Goal: Transaction & Acquisition: Purchase product/service

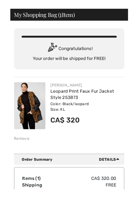
scroll to position [23, 0]
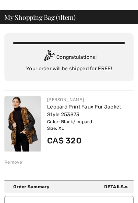
type input "1"
click at [77, 111] on link "Leopard Print Faux Fur Jacket Style 253873" at bounding box center [84, 111] width 74 height 14
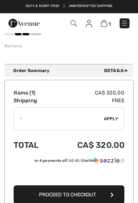
scroll to position [139, 0]
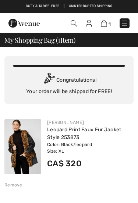
click at [123, 26] on img at bounding box center [124, 23] width 7 height 7
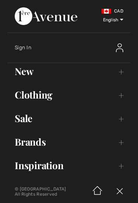
click at [56, 124] on link "Sale Toggle submenu" at bounding box center [68, 118] width 123 height 16
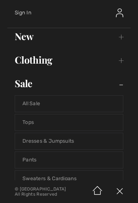
scroll to position [38, 0]
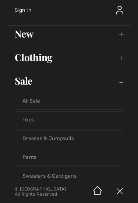
click at [49, 122] on link "Tops" at bounding box center [69, 120] width 108 height 16
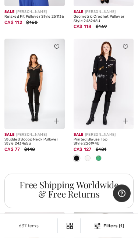
scroll to position [636, 0]
click at [112, 138] on div "Printed Blouse Top Style 226194U" at bounding box center [104, 142] width 60 height 8
click at [95, 138] on div "Printed Blouse Top Style 226194U" at bounding box center [104, 142] width 60 height 8
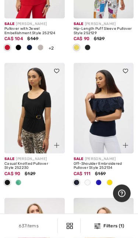
scroll to position [1338, 0]
